Goal: Task Accomplishment & Management: Use online tool/utility

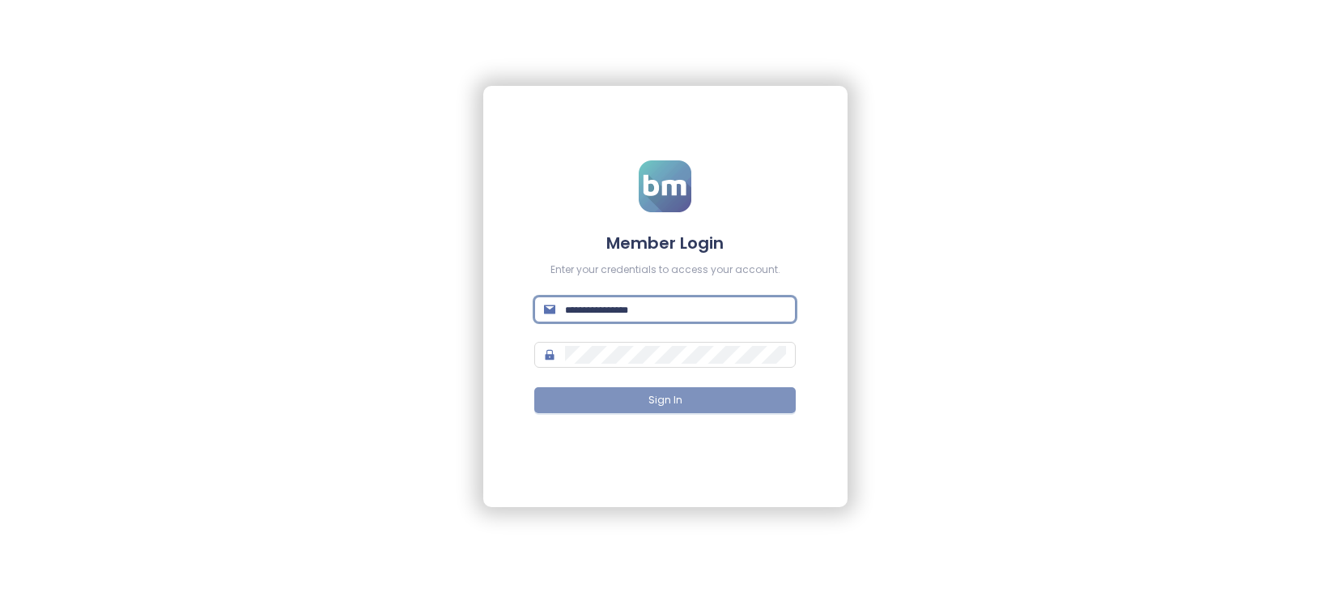
type input "**********"
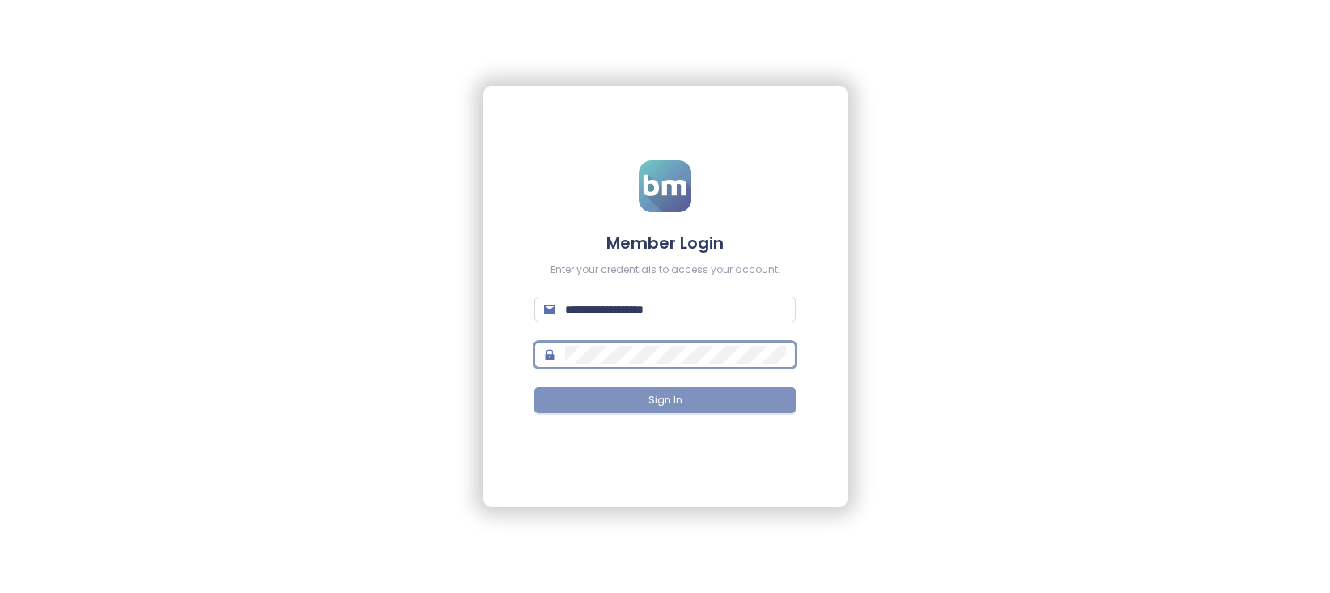
click at [649, 389] on button "Sign In" at bounding box center [665, 400] width 262 height 26
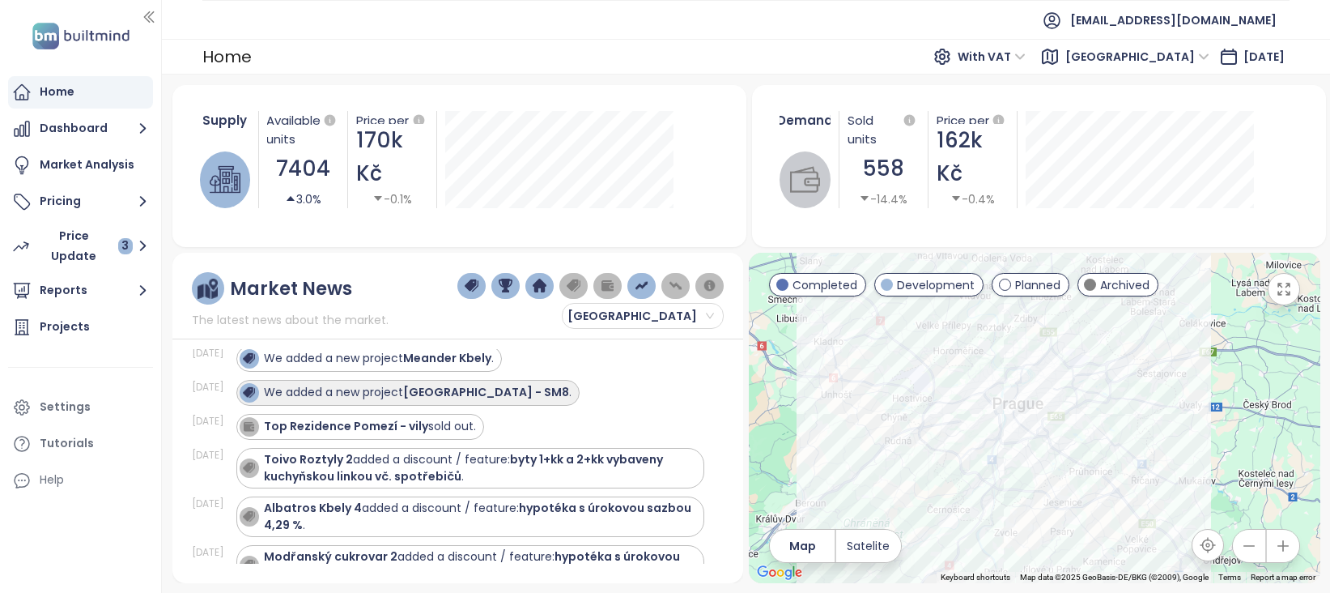
click at [466, 398] on strong "[GEOGRAPHIC_DATA] - SM8" at bounding box center [486, 392] width 166 height 16
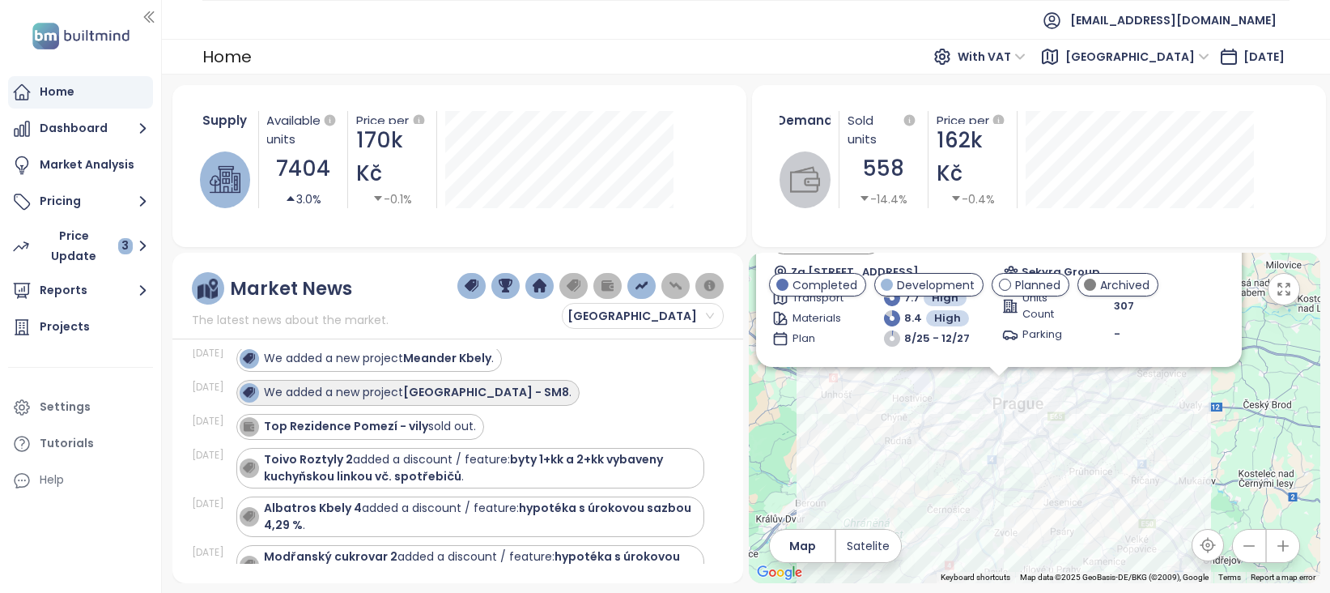
click at [259, 390] on div at bounding box center [249, 392] width 19 height 19
